Goal: Information Seeking & Learning: Learn about a topic

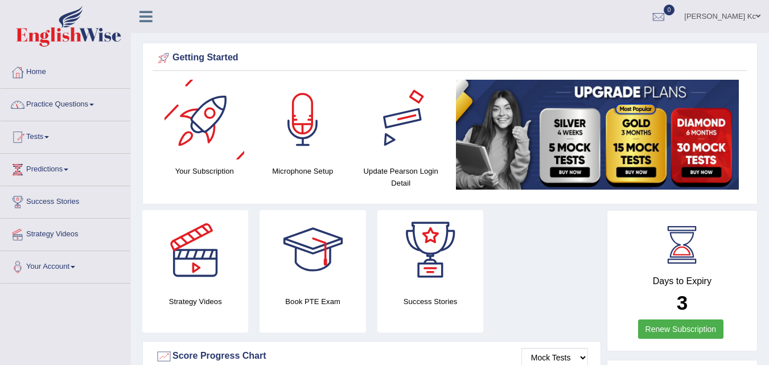
click at [57, 105] on link "Practice Questions" at bounding box center [66, 103] width 130 height 28
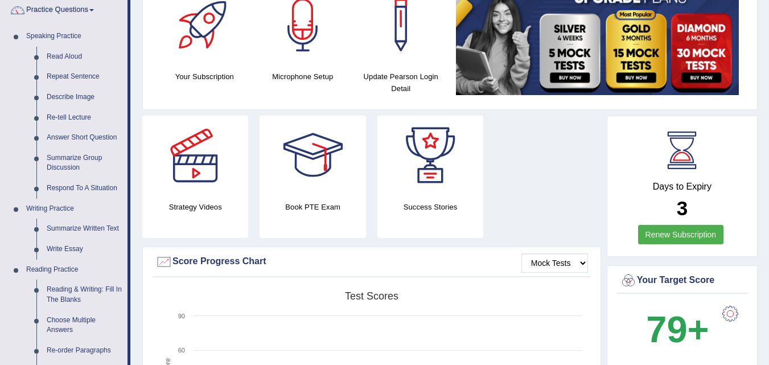
scroll to position [114, 0]
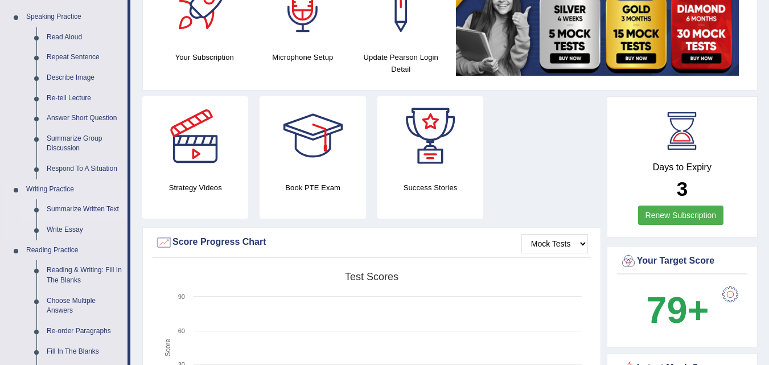
click at [67, 210] on link "Summarize Written Text" at bounding box center [85, 209] width 86 height 21
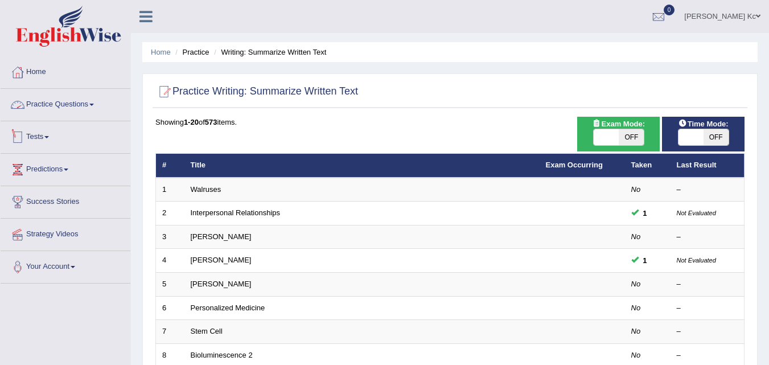
click at [77, 105] on link "Practice Questions" at bounding box center [66, 103] width 130 height 28
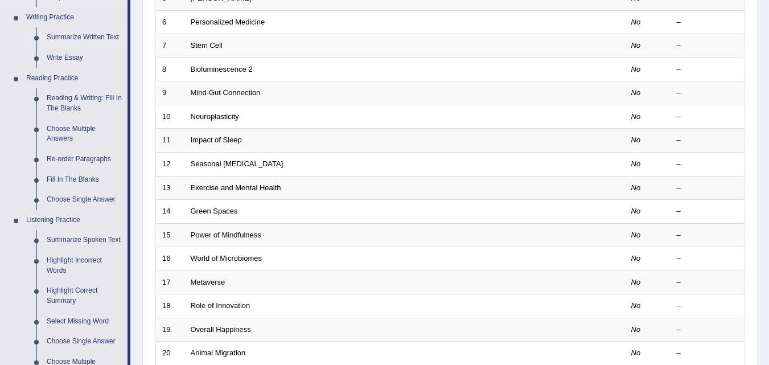
scroll to position [342, 0]
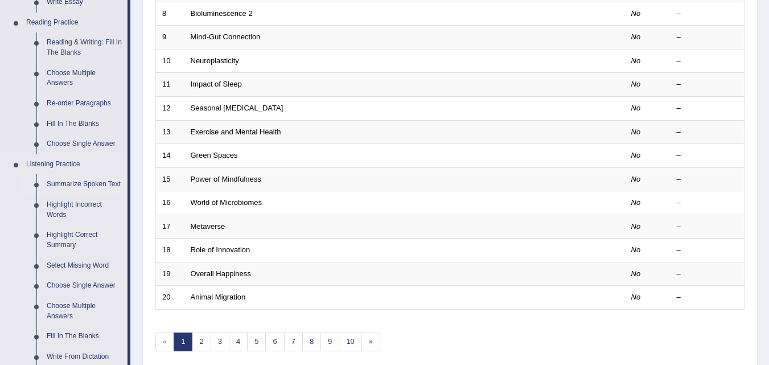
click at [78, 184] on link "Summarize Spoken Text" at bounding box center [85, 184] width 86 height 21
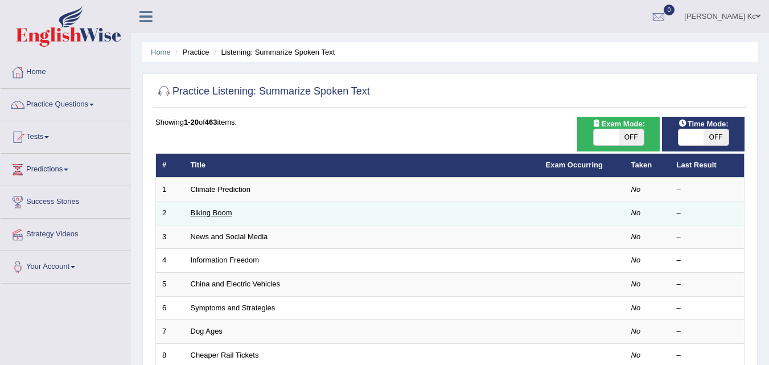
click at [215, 212] on link "Biking Boom" at bounding box center [212, 212] width 42 height 9
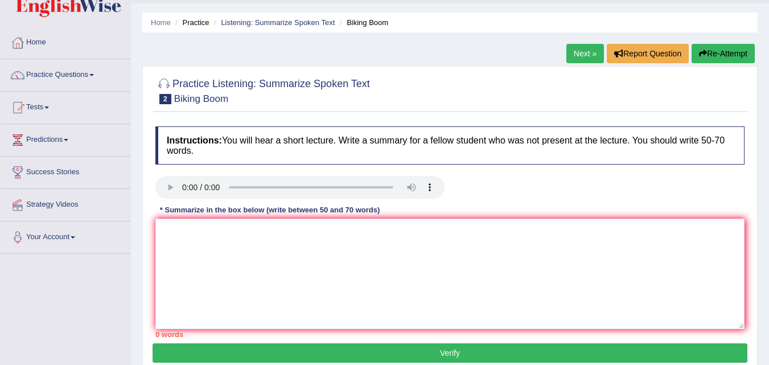
scroll to position [57, 0]
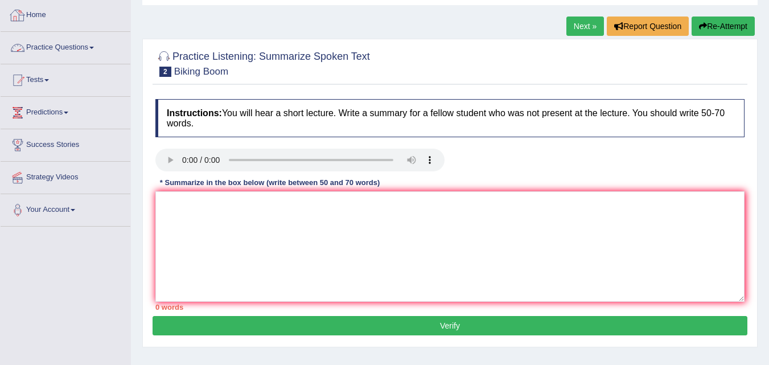
click at [15, 11] on div at bounding box center [17, 15] width 17 height 17
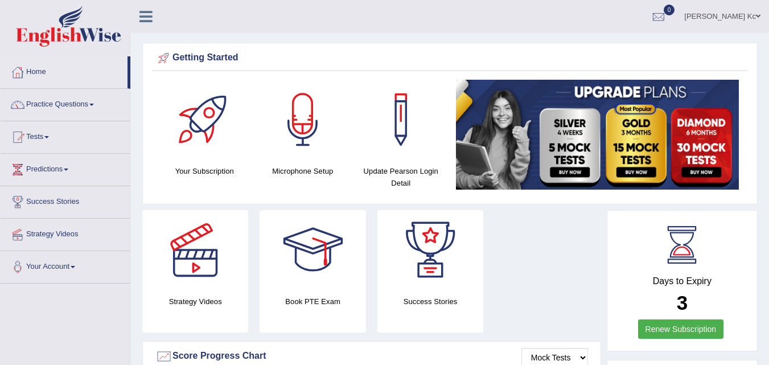
click at [749, 21] on link "Dipesh Kc" at bounding box center [722, 15] width 93 height 30
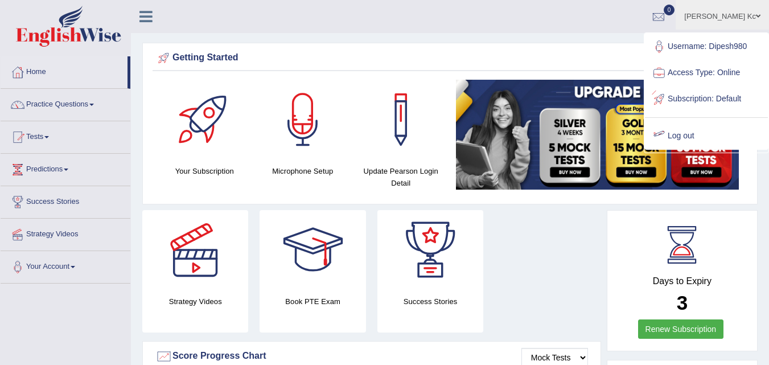
click at [707, 133] on link "Log out" at bounding box center [706, 136] width 123 height 26
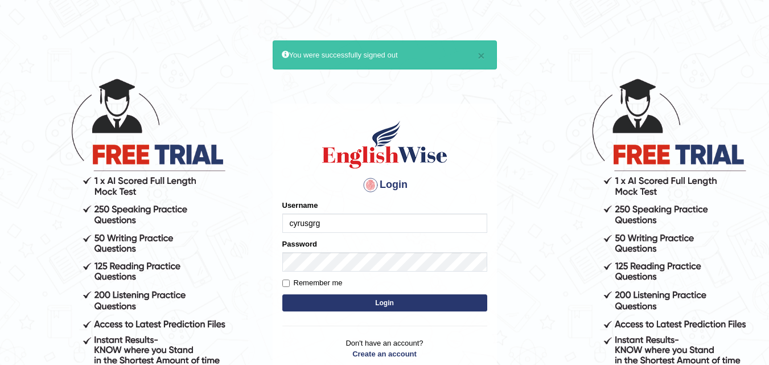
type input "cyrusgrg"
click at [322, 308] on button "Login" at bounding box center [384, 302] width 205 height 17
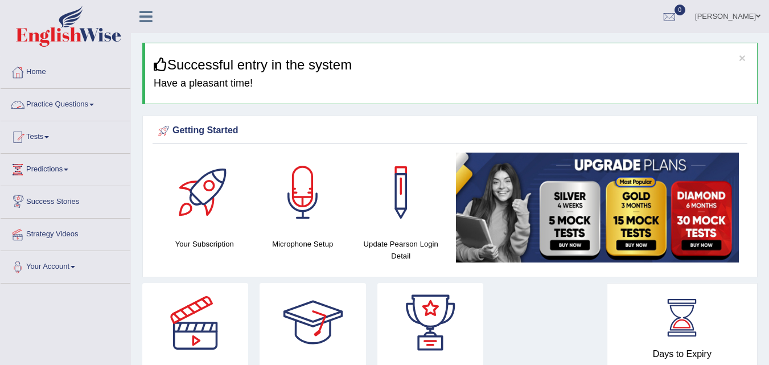
click at [84, 97] on link "Practice Questions" at bounding box center [66, 103] width 130 height 28
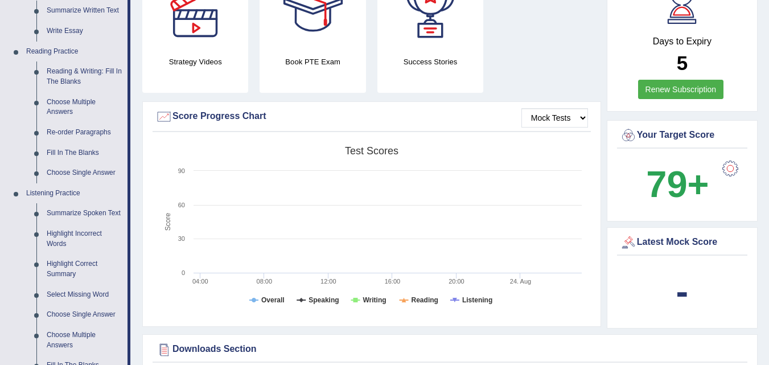
scroll to position [342, 0]
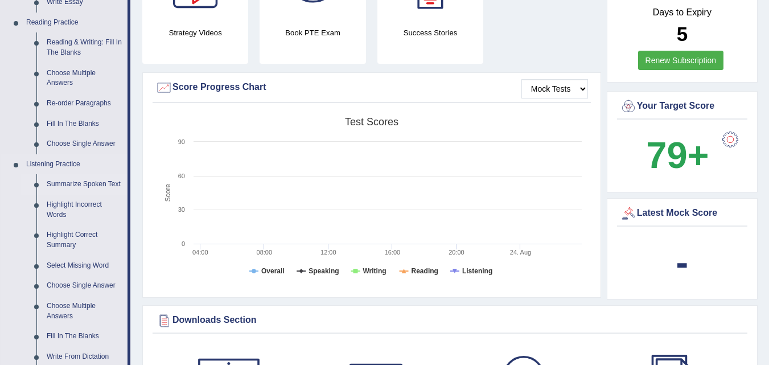
click at [62, 186] on link "Summarize Spoken Text" at bounding box center [85, 184] width 86 height 21
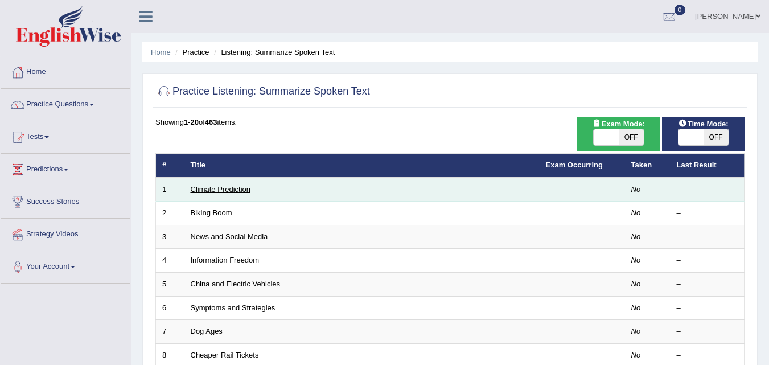
click at [236, 188] on link "Climate Prediction" at bounding box center [221, 189] width 60 height 9
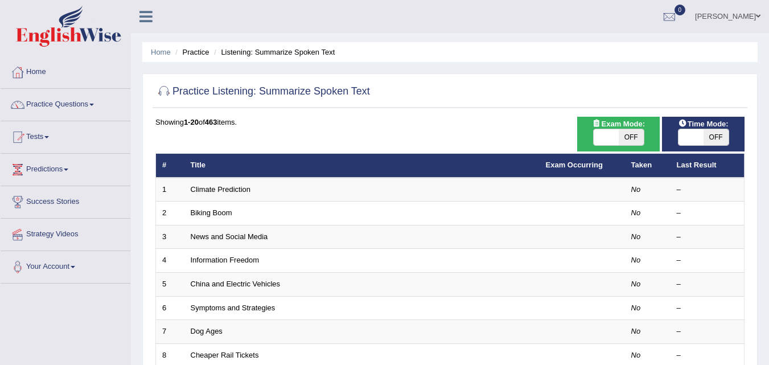
click at [699, 137] on span at bounding box center [691, 137] width 25 height 16
checkbox input "true"
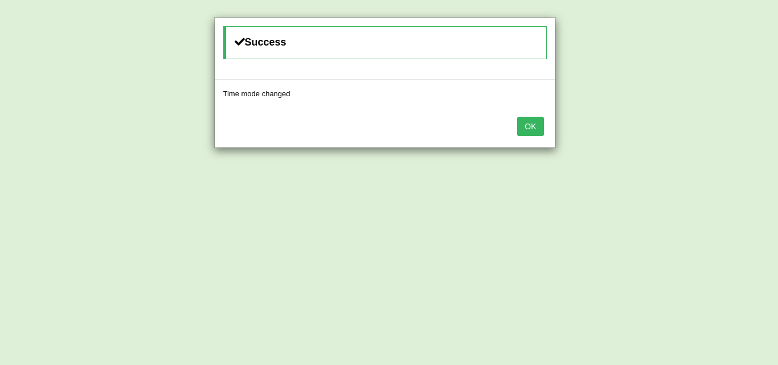
click at [540, 133] on button "OK" at bounding box center [530, 126] width 26 height 19
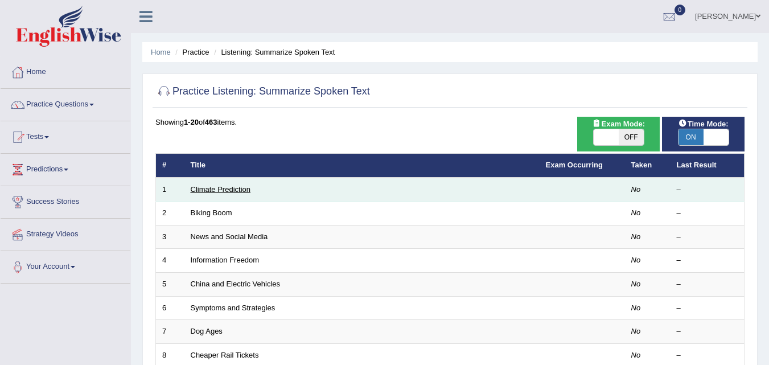
click at [233, 187] on link "Climate Prediction" at bounding box center [221, 189] width 60 height 9
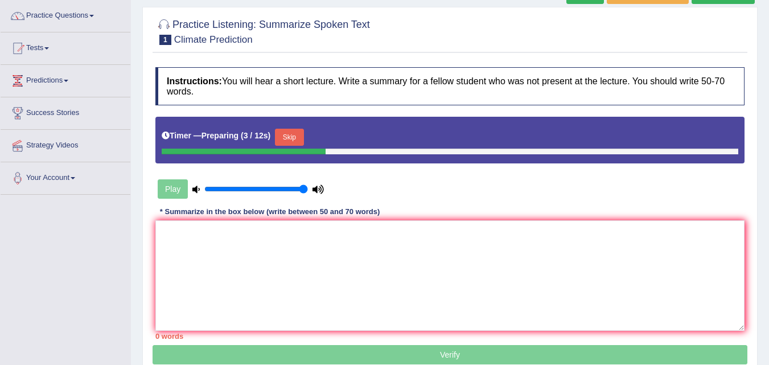
scroll to position [114, 0]
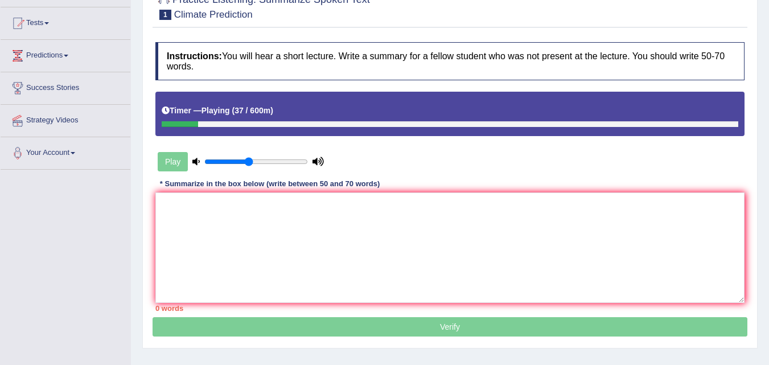
type input "0.45"
click at [247, 157] on input "range" at bounding box center [256, 161] width 104 height 9
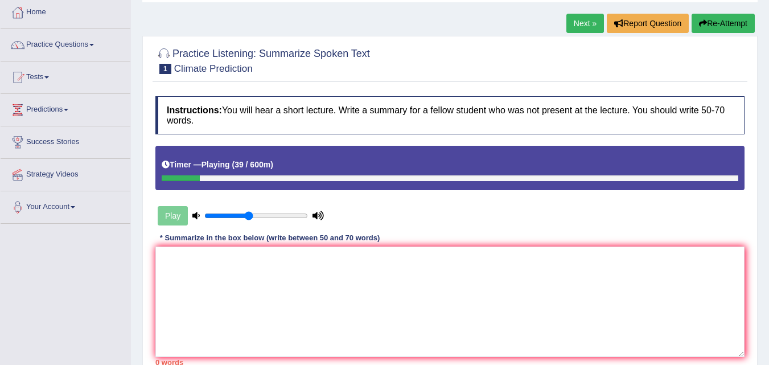
scroll to position [0, 0]
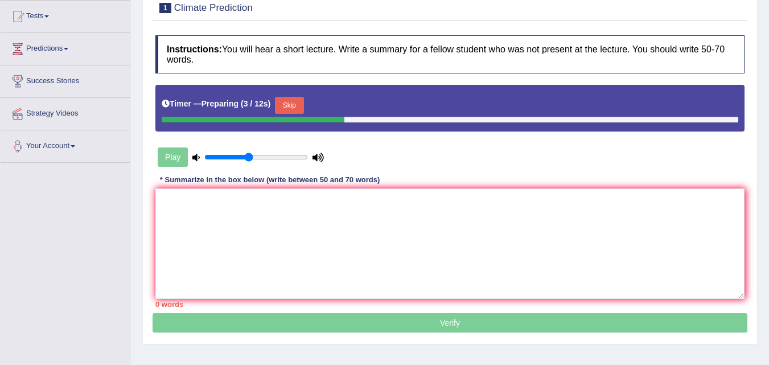
scroll to position [114, 0]
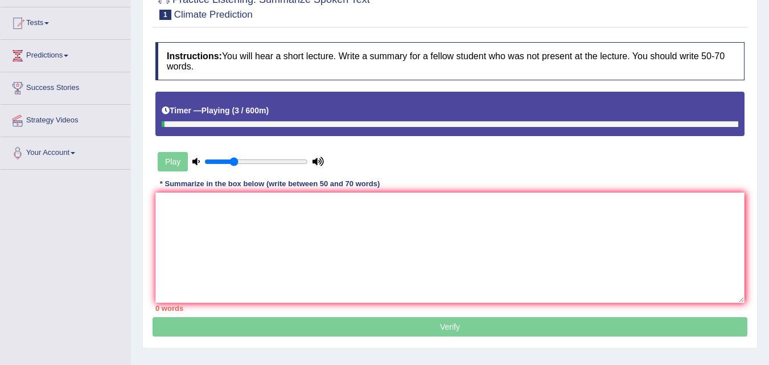
type input "0.3"
click at [236, 163] on input "range" at bounding box center [256, 161] width 104 height 9
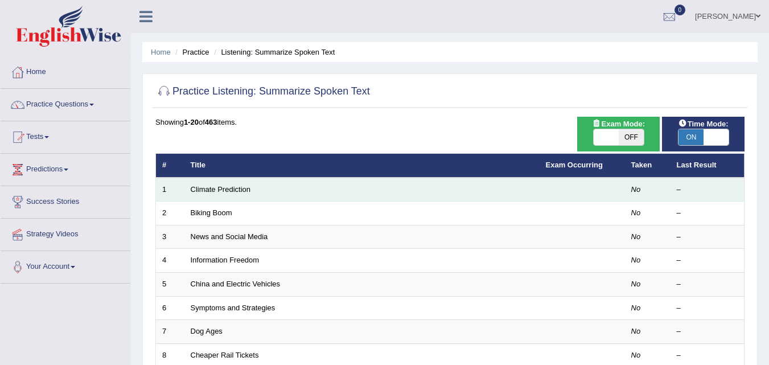
click at [241, 194] on td "Climate Prediction" at bounding box center [362, 190] width 355 height 24
click at [241, 192] on link "Climate Prediction" at bounding box center [221, 189] width 60 height 9
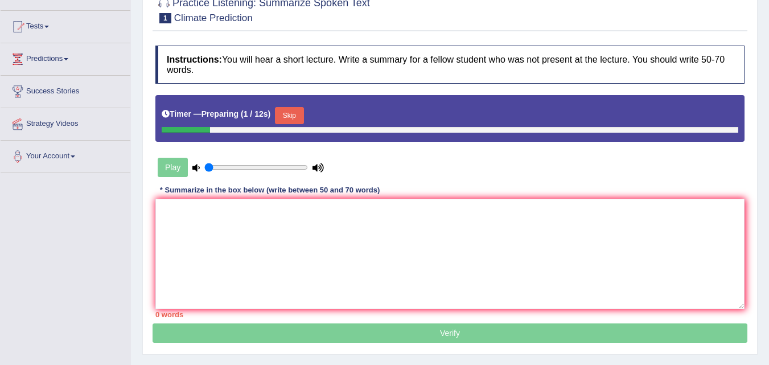
scroll to position [114, 0]
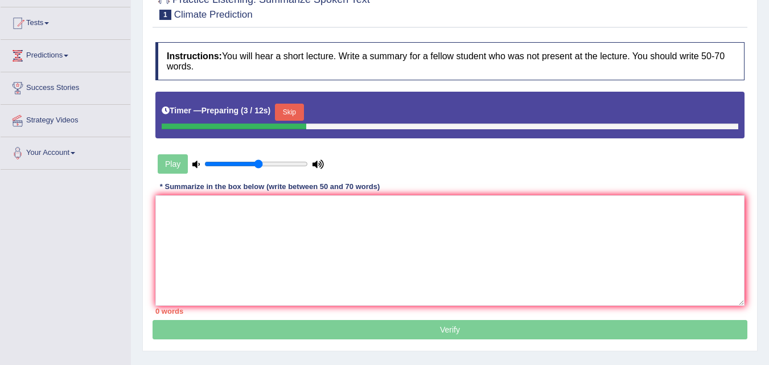
drag, startPoint x: 244, startPoint y: 162, endPoint x: 257, endPoint y: 159, distance: 13.0
click at [257, 159] on input "range" at bounding box center [256, 163] width 104 height 9
drag, startPoint x: 257, startPoint y: 159, endPoint x: 265, endPoint y: 163, distance: 9.4
click at [265, 163] on div "Play" at bounding box center [240, 164] width 171 height 28
type input "0.6"
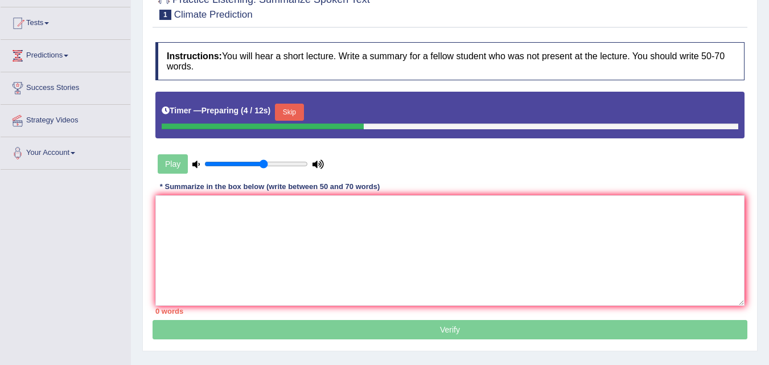
click at [265, 163] on input "range" at bounding box center [256, 163] width 104 height 9
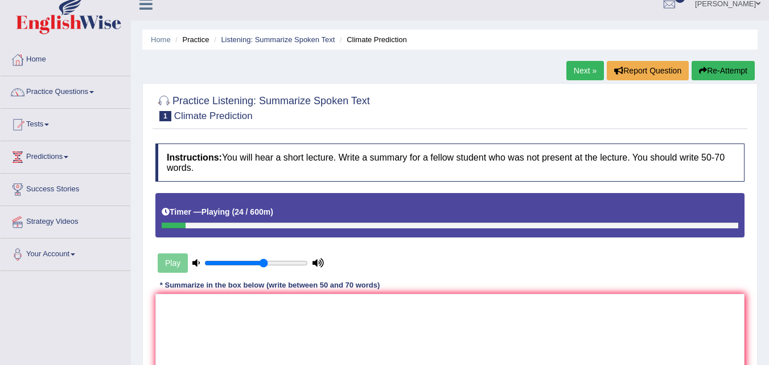
scroll to position [0, 0]
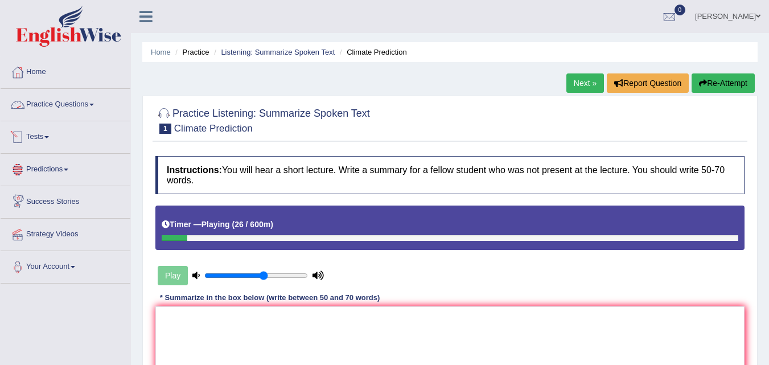
click at [63, 108] on link "Practice Questions" at bounding box center [66, 103] width 130 height 28
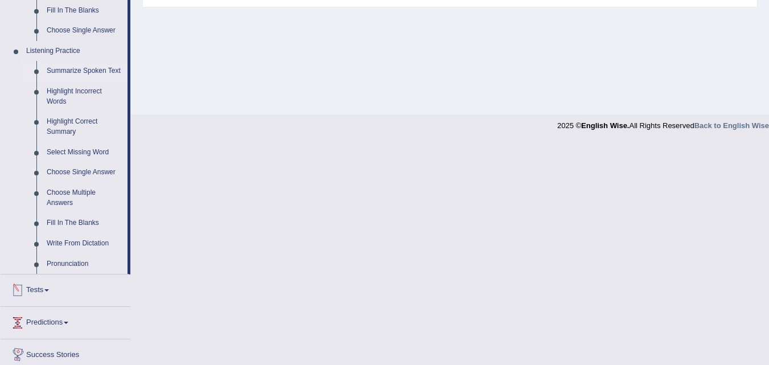
scroll to position [399, 0]
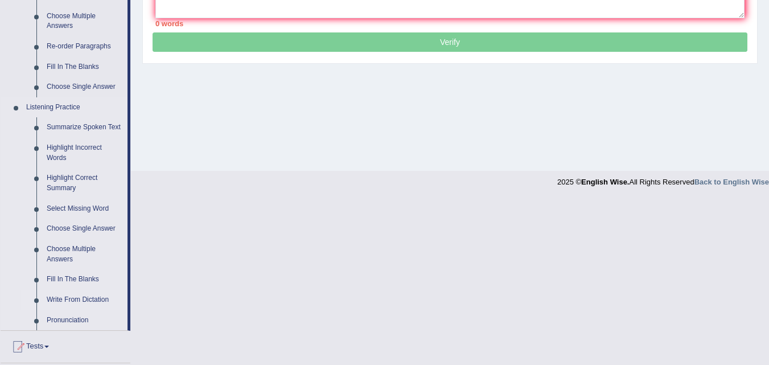
click at [60, 294] on link "Write From Dictation" at bounding box center [85, 300] width 86 height 21
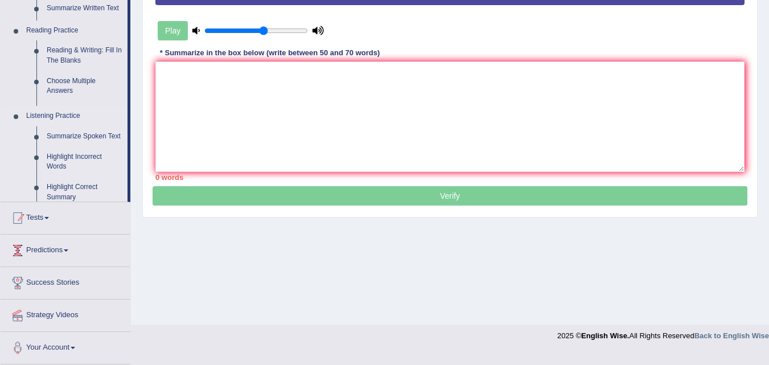
scroll to position [233, 0]
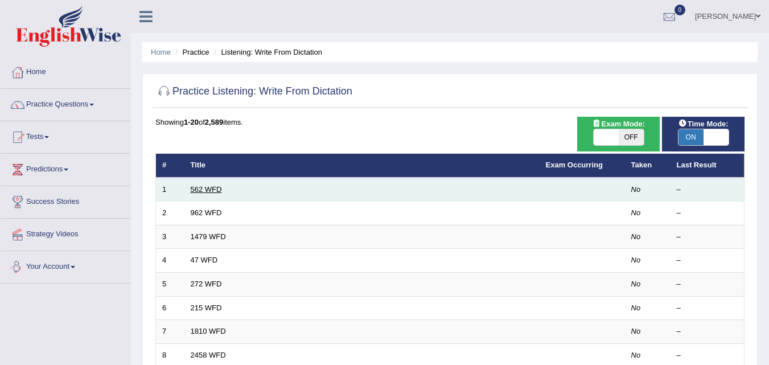
click at [210, 190] on link "562 WFD" at bounding box center [206, 189] width 31 height 9
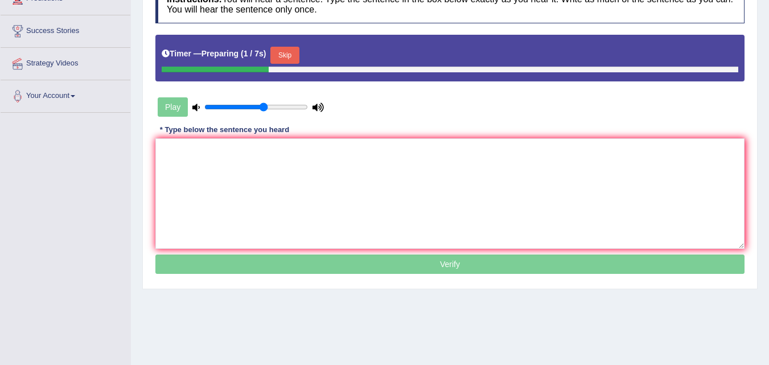
scroll to position [57, 0]
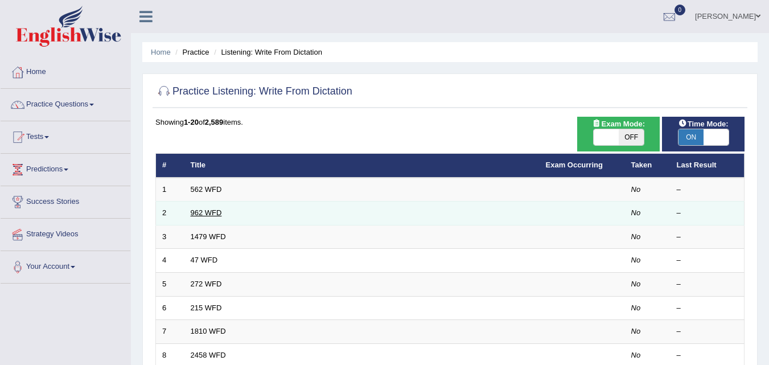
click at [213, 214] on link "962 WFD" at bounding box center [206, 212] width 31 height 9
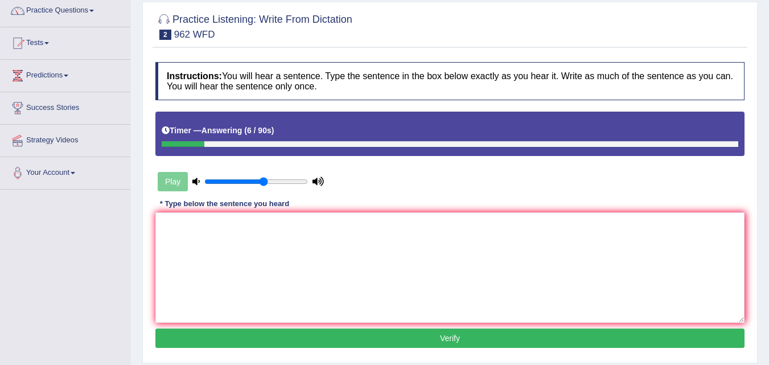
scroll to position [114, 0]
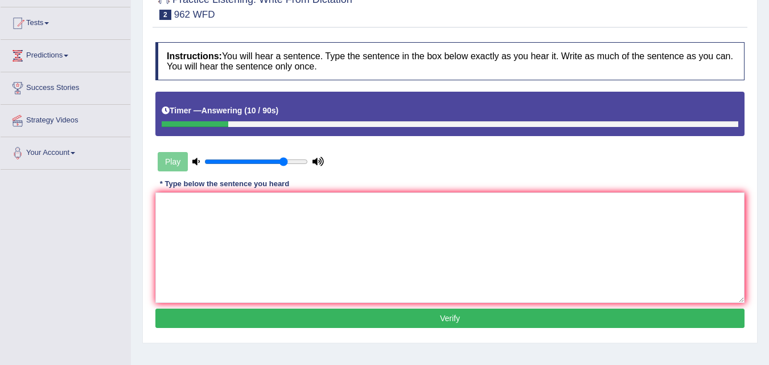
type input "0.8"
click at [284, 161] on input "range" at bounding box center [256, 161] width 104 height 9
click at [286, 161] on input "range" at bounding box center [256, 161] width 104 height 9
click at [295, 209] on textarea at bounding box center [449, 247] width 589 height 110
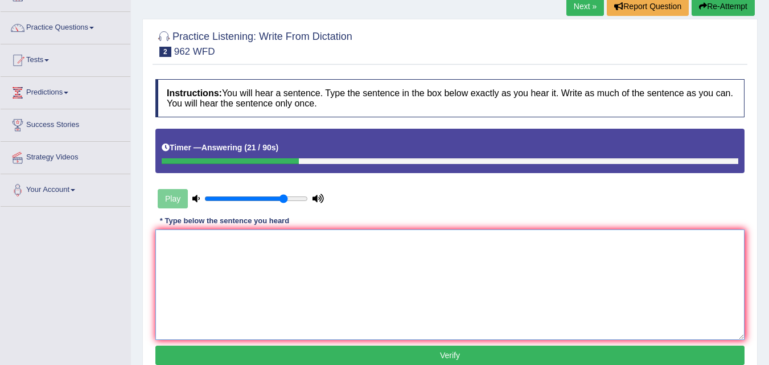
scroll to position [57, 0]
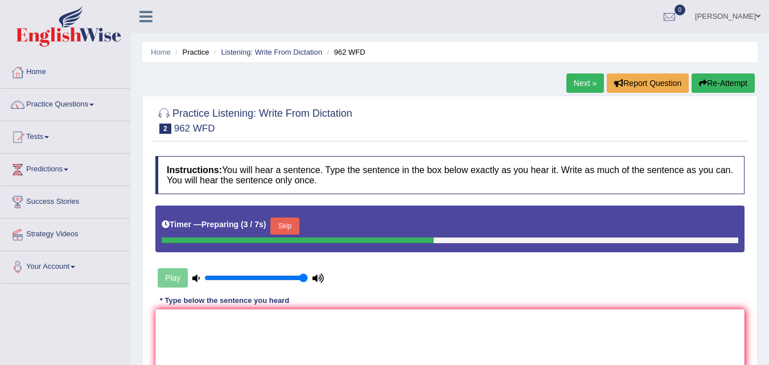
type input "1"
click at [302, 277] on input "range" at bounding box center [256, 277] width 104 height 9
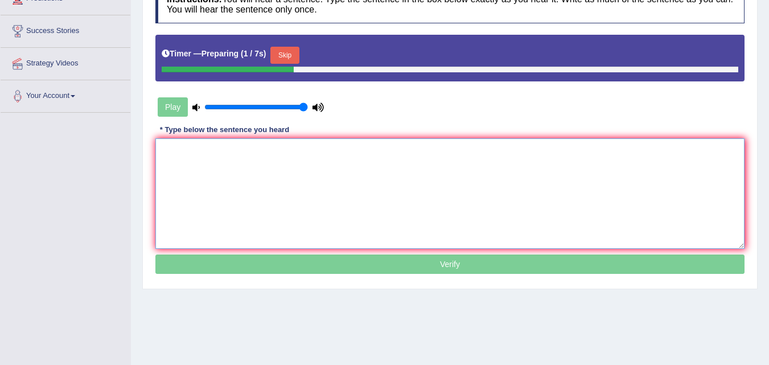
click at [284, 173] on textarea at bounding box center [449, 193] width 589 height 110
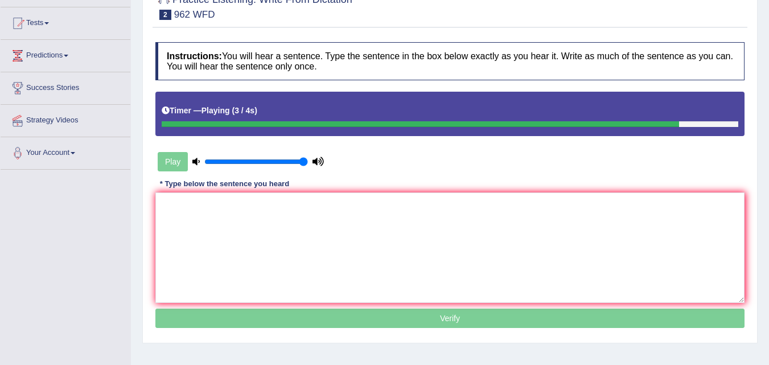
click at [623, 183] on div "Instructions: You will hear a sentence. Type the sentence in the box below exac…" at bounding box center [450, 186] width 595 height 301
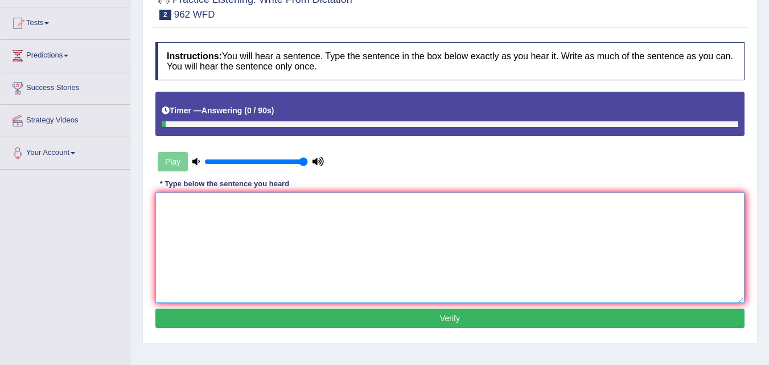
click at [627, 200] on textarea at bounding box center [449, 247] width 589 height 110
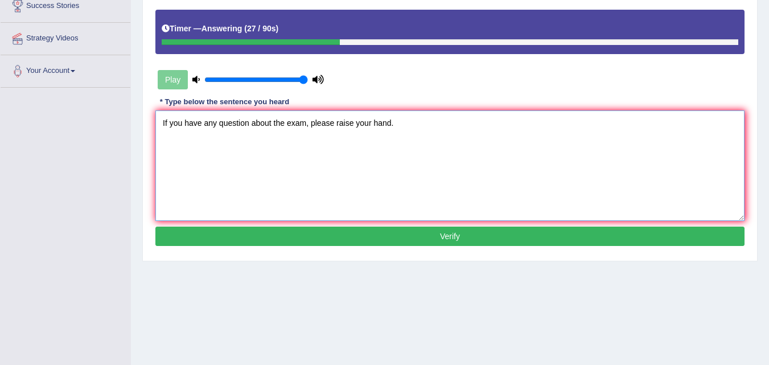
scroll to position [176, 0]
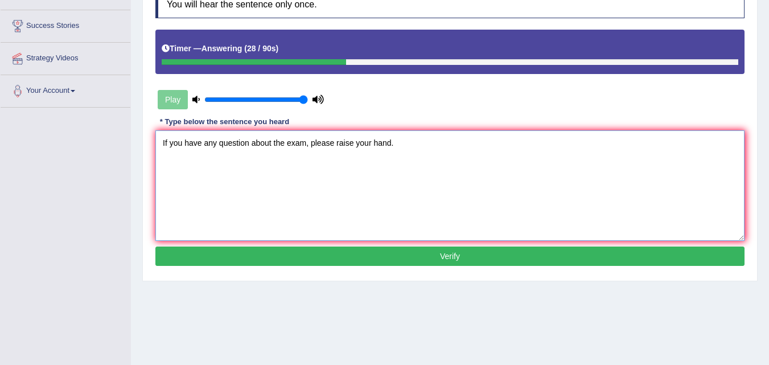
type textarea "If you have any question about the exam, please raise your hand."
click at [596, 262] on button "Verify" at bounding box center [449, 256] width 589 height 19
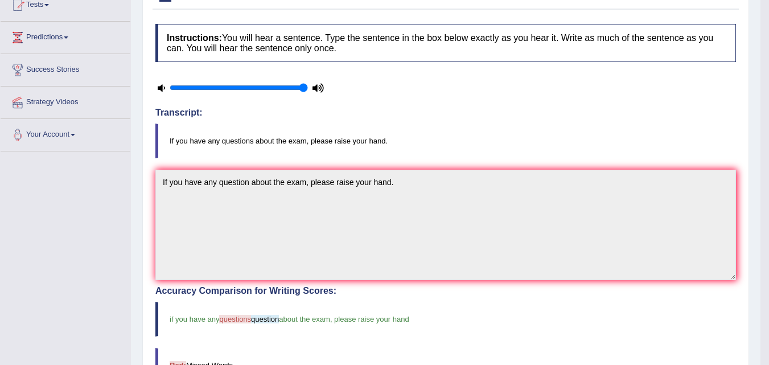
scroll to position [0, 0]
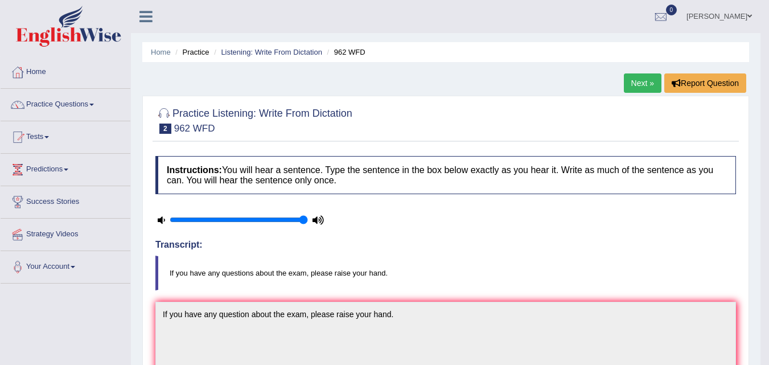
click at [630, 79] on link "Next »" at bounding box center [643, 82] width 38 height 19
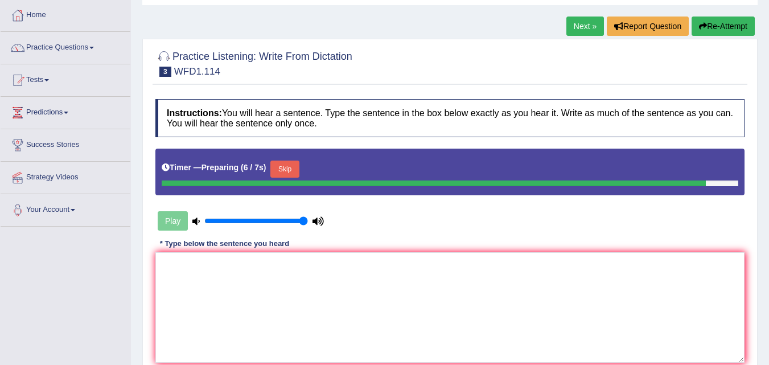
drag, startPoint x: 266, startPoint y: 232, endPoint x: 269, endPoint y: 254, distance: 22.4
click at [266, 235] on div "Play" at bounding box center [240, 221] width 171 height 28
click at [269, 260] on textarea at bounding box center [449, 307] width 589 height 110
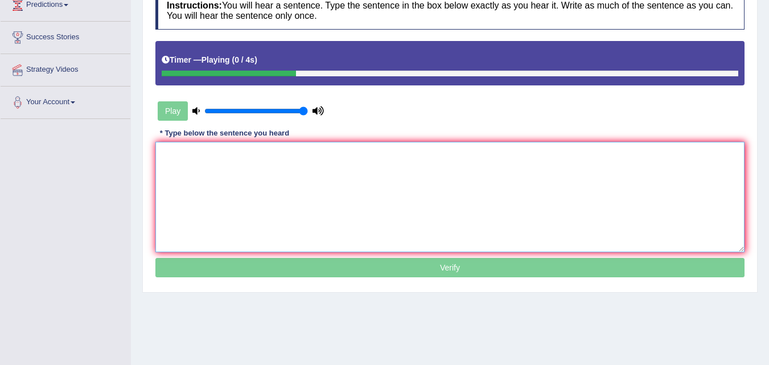
scroll to position [114, 0]
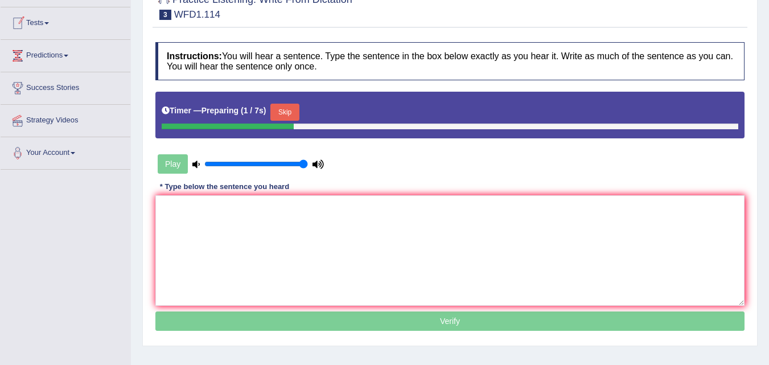
click at [299, 108] on button "Skip" at bounding box center [284, 112] width 28 height 17
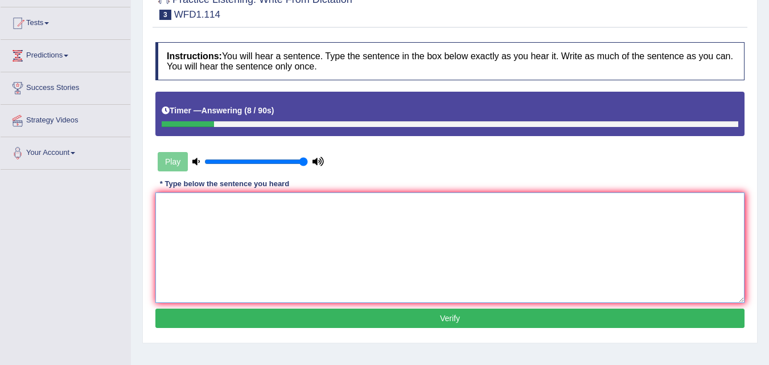
click at [465, 208] on textarea at bounding box center [449, 247] width 589 height 110
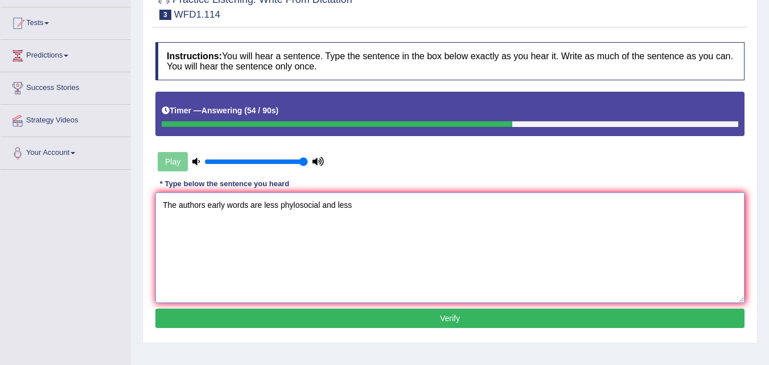
type textarea "The authors early words are less phylosocial and less"
click at [523, 312] on button "Verify" at bounding box center [449, 318] width 589 height 19
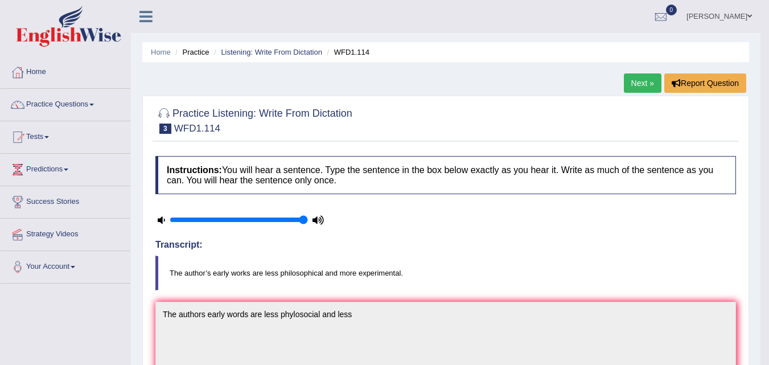
click at [636, 87] on link "Next »" at bounding box center [643, 82] width 38 height 19
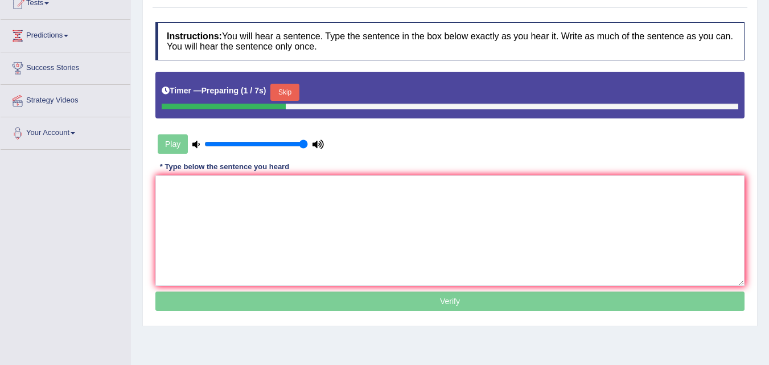
scroll to position [114, 0]
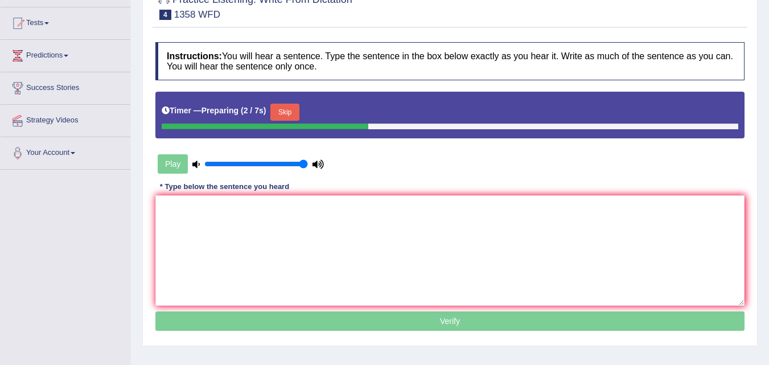
click at [277, 113] on button "Skip" at bounding box center [284, 112] width 28 height 17
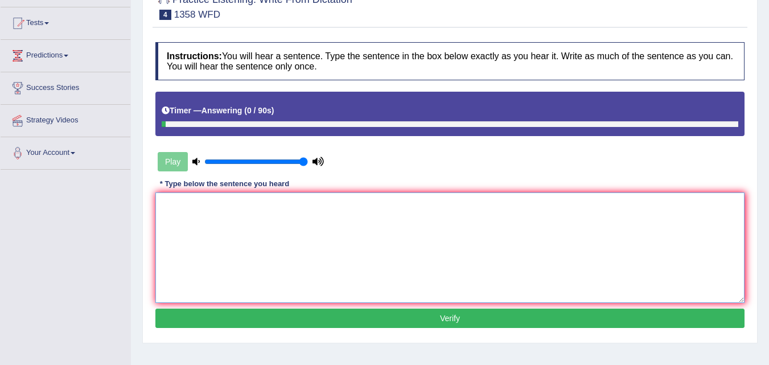
click at [392, 221] on textarea at bounding box center [449, 247] width 589 height 110
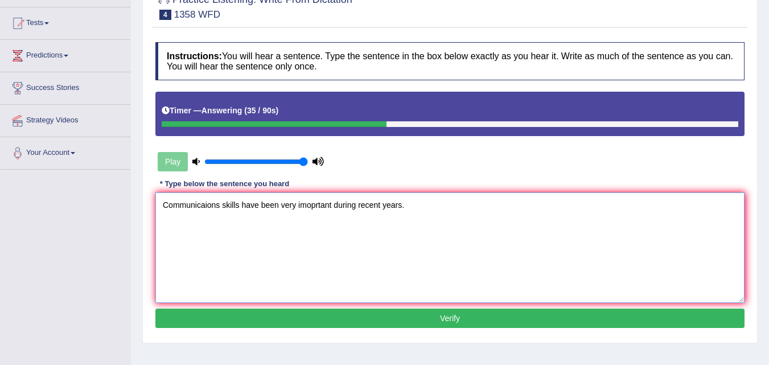
click at [222, 207] on textarea "Communicaions skills have been very imoprtant during recent years." at bounding box center [449, 247] width 589 height 110
type textarea "Communicaions communication skills have been very imoprtant during recent years."
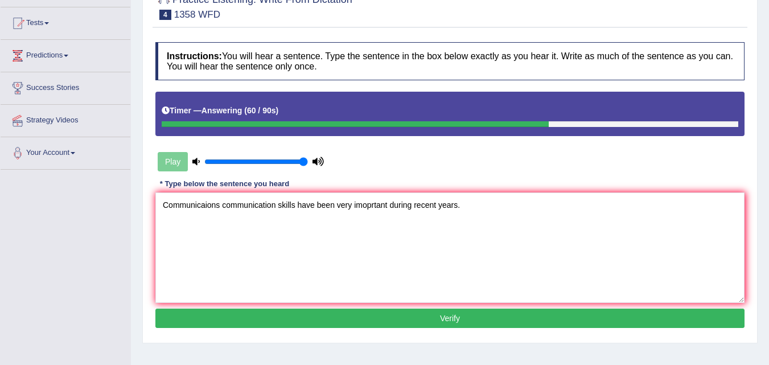
click at [532, 312] on button "Verify" at bounding box center [449, 318] width 589 height 19
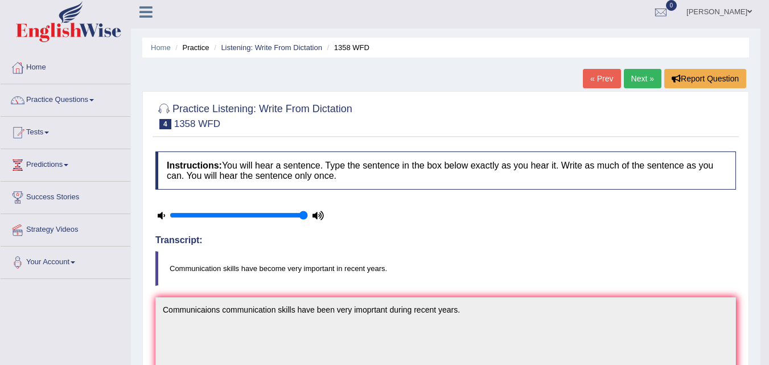
scroll to position [0, 0]
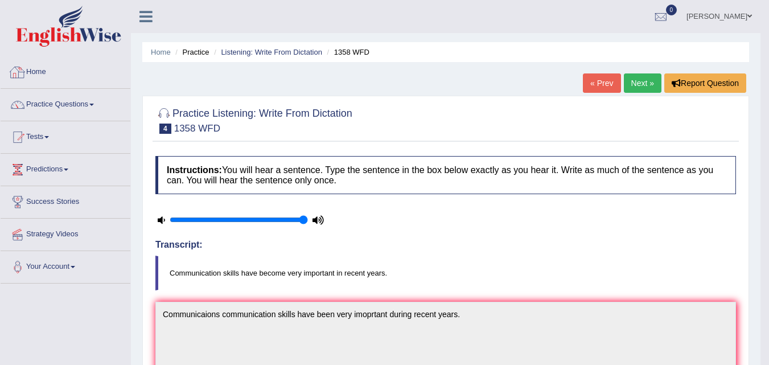
click at [69, 109] on link "Practice Questions" at bounding box center [66, 103] width 130 height 28
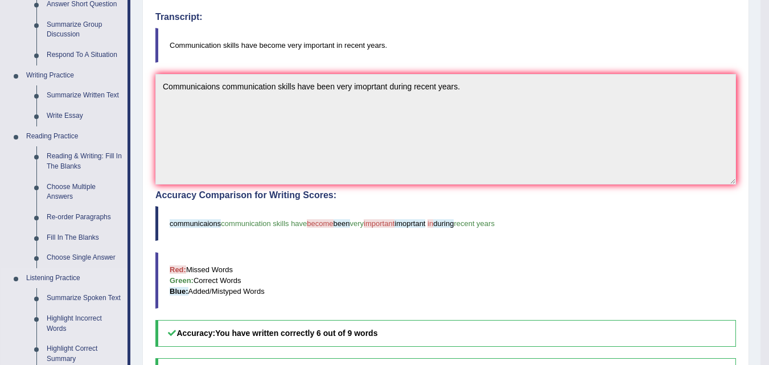
scroll to position [456, 0]
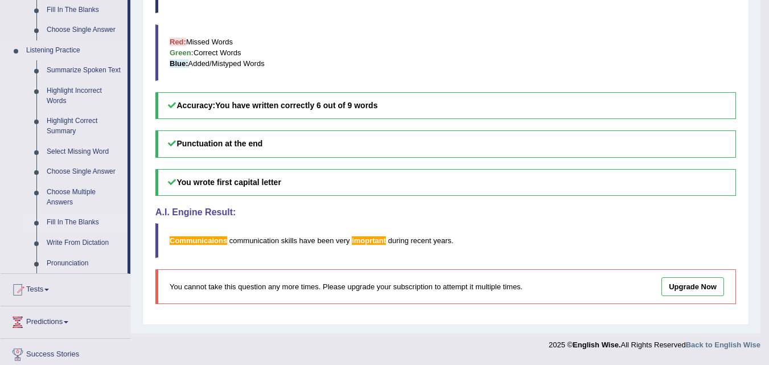
click at [62, 224] on link "Fill In The Blanks" at bounding box center [85, 222] width 86 height 21
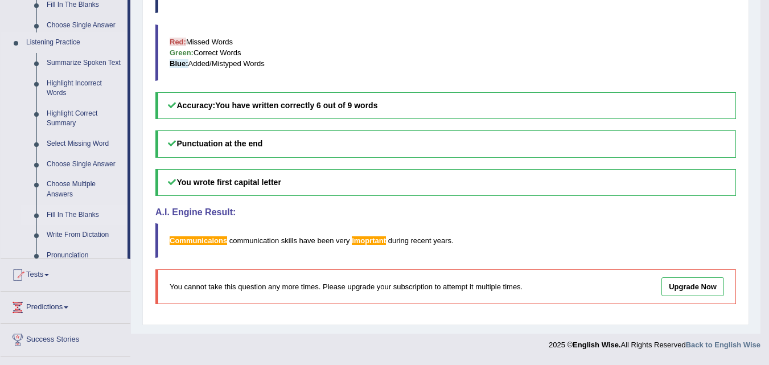
scroll to position [453, 0]
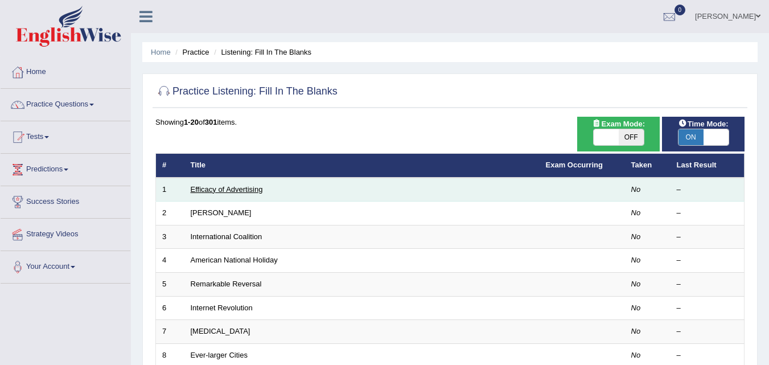
click at [237, 193] on link "Efficacy of Advertising" at bounding box center [227, 189] width 72 height 9
click at [212, 196] on td "Efficacy of Advertising" at bounding box center [362, 190] width 355 height 24
click at [212, 194] on td "Efficacy of Advertising" at bounding box center [362, 190] width 355 height 24
click at [212, 192] on link "Efficacy of Advertising" at bounding box center [227, 189] width 72 height 9
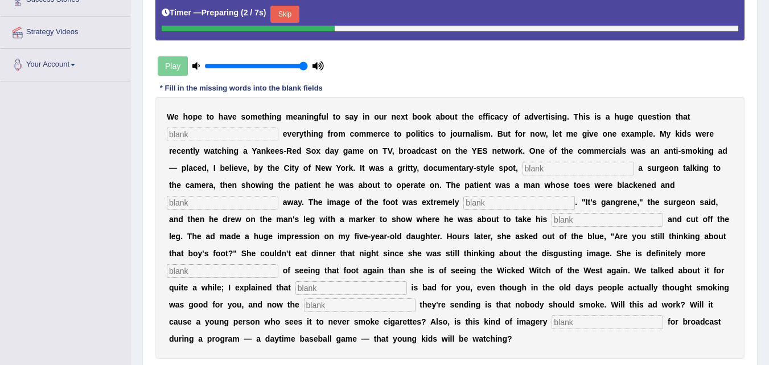
scroll to position [222, 0]
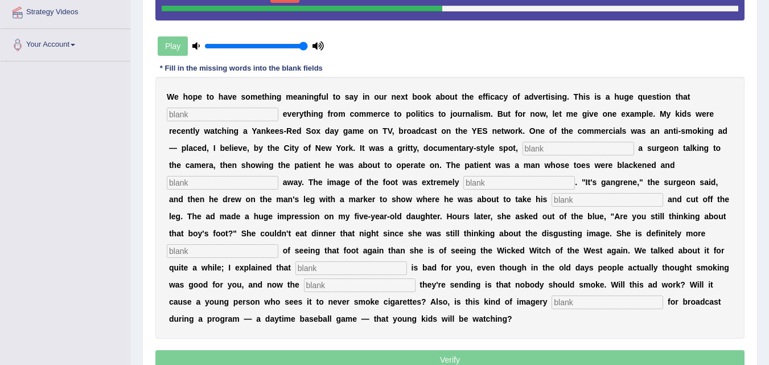
click at [231, 108] on input "text" at bounding box center [223, 115] width 112 height 14
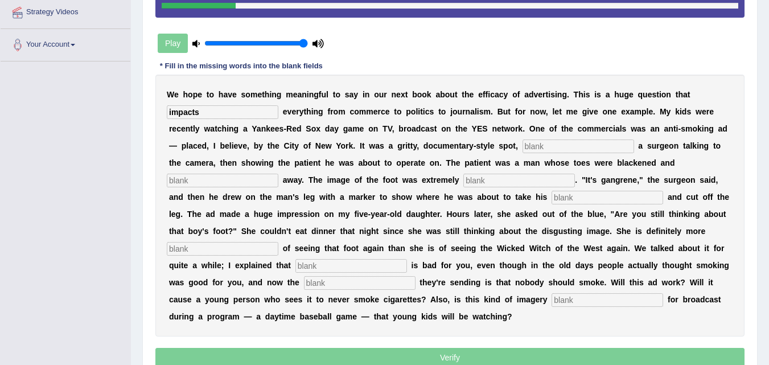
type input "impacts"
click at [577, 145] on input "text" at bounding box center [579, 147] width 112 height 14
click at [569, 147] on input "text" at bounding box center [579, 147] width 112 height 14
type input "featuring"
click at [256, 181] on input "text" at bounding box center [223, 181] width 112 height 14
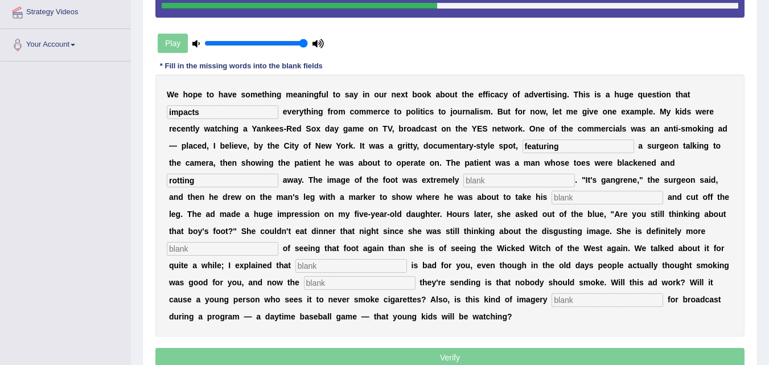
type input "rotting"
click at [514, 179] on input "text" at bounding box center [520, 181] width 112 height 14
type input "disgusting"
click at [584, 198] on input "text" at bounding box center [608, 198] width 112 height 14
type input "hacksaw"
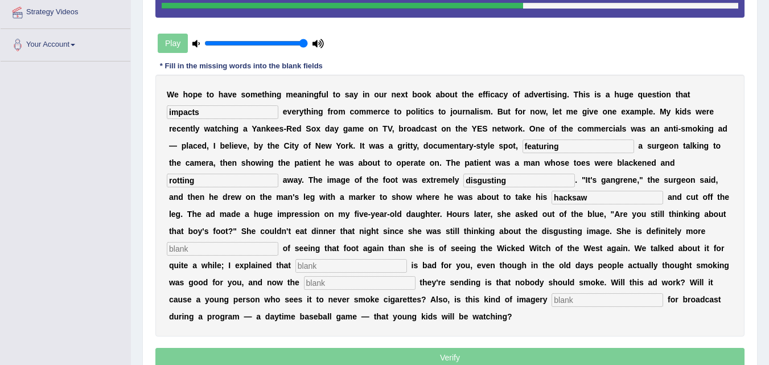
click at [252, 241] on div "W e h o p e t o h a v e s o m e t h i n g m e a n i n g f u l t o s a y i n o u…" at bounding box center [449, 206] width 589 height 262
click at [268, 249] on input "text" at bounding box center [223, 249] width 112 height 14
type input "scared"
click at [337, 264] on input "text" at bounding box center [352, 266] width 112 height 14
type input "smoking"
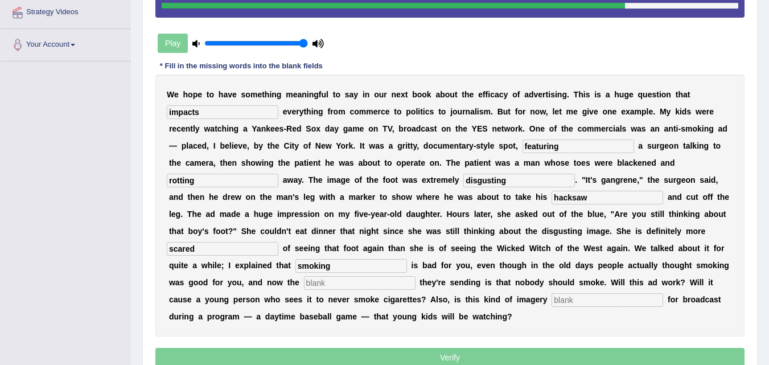
click at [374, 285] on input "text" at bounding box center [360, 283] width 112 height 14
type input "message"
click at [592, 298] on input "text" at bounding box center [608, 300] width 112 height 14
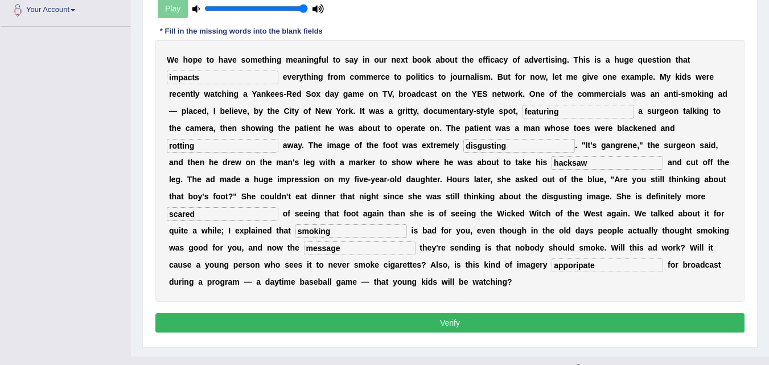
scroll to position [277, 0]
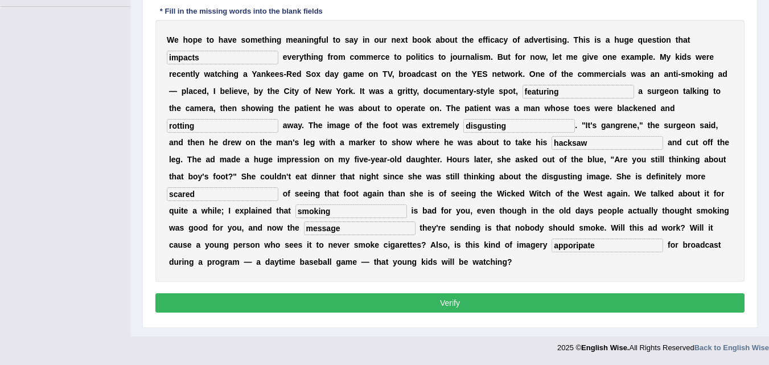
type input "apporipate"
click at [645, 293] on button "Verify" at bounding box center [449, 302] width 589 height 19
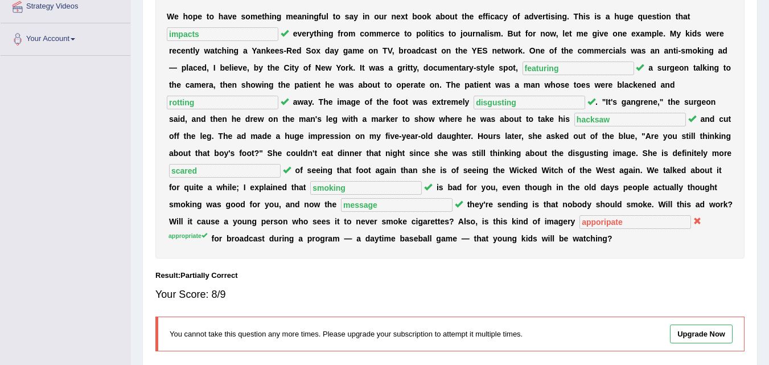
scroll to position [171, 0]
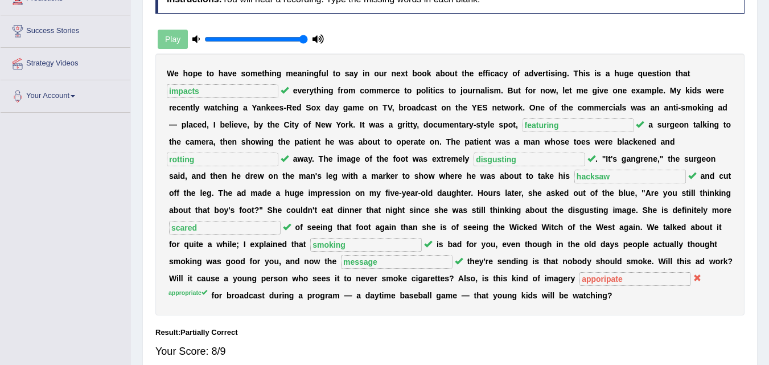
click at [702, 276] on icon at bounding box center [698, 278] width 8 height 8
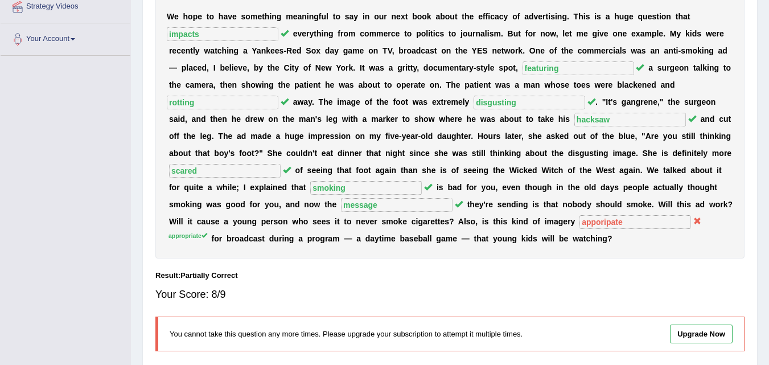
drag, startPoint x: 494, startPoint y: 113, endPoint x: 545, endPoint y: 135, distance: 55.9
click at [495, 113] on div "W e h o p e t o h a v e s o m e t h i n g m e a n i n g f u l t o s a y i n o u…" at bounding box center [449, 128] width 589 height 262
